Goal: Go to known website: Access a specific website the user already knows

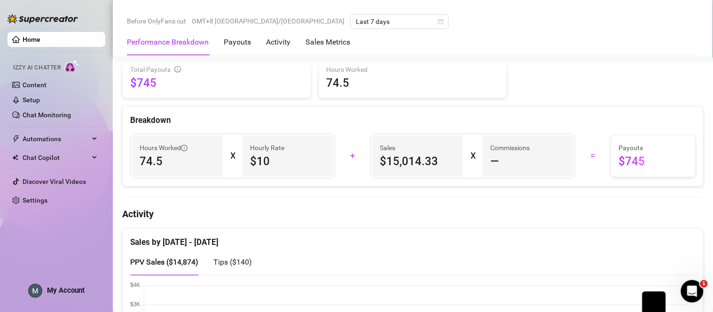
scroll to position [398, 0]
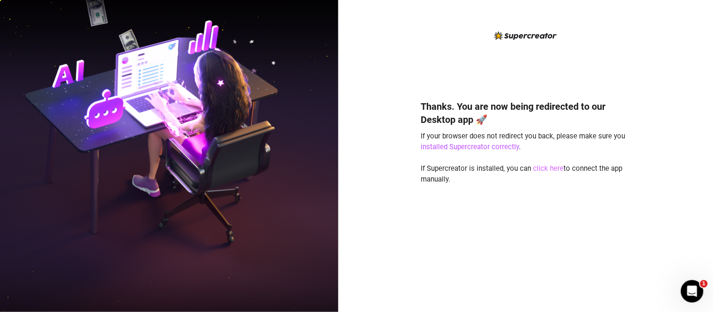
click at [547, 167] on link "click here" at bounding box center [548, 168] width 31 height 8
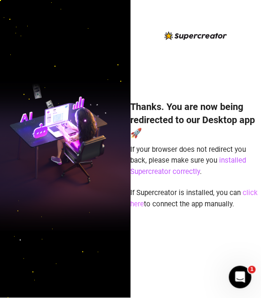
click at [249, 190] on link "click here" at bounding box center [194, 198] width 127 height 20
